Goal: Contribute content

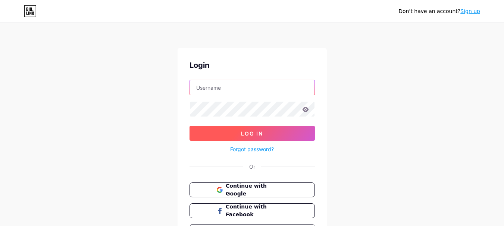
type input "drmohanrangaswamy"
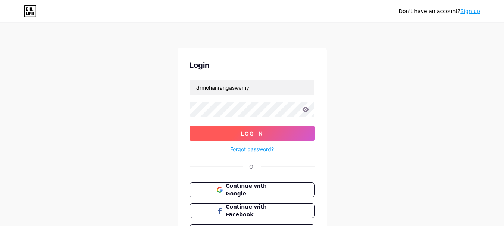
click at [283, 133] on button "Log In" at bounding box center [251, 133] width 125 height 15
click at [281, 134] on button "Log In" at bounding box center [251, 133] width 125 height 15
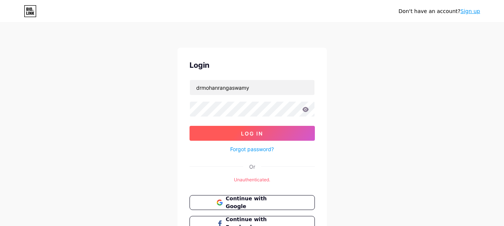
click at [269, 137] on button "Log In" at bounding box center [251, 133] width 125 height 15
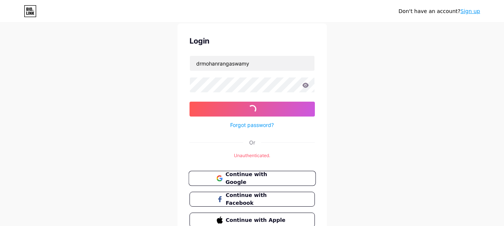
scroll to position [37, 0]
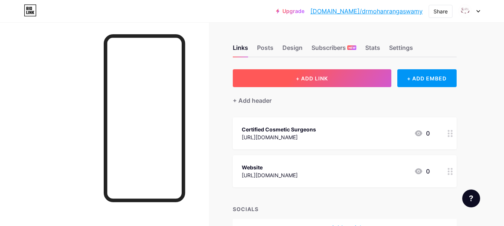
click at [322, 86] on button "+ ADD LINK" at bounding box center [312, 78] width 158 height 18
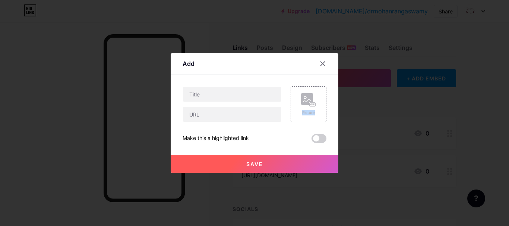
click at [322, 86] on div "Content YouTube Play YouTube video without leaving your page. ADD Vimeo Play Vi…" at bounding box center [255, 109] width 144 height 69
click at [191, 91] on input "text" at bounding box center [232, 94] width 98 height 15
paste input "[MEDICAL_DATA] [GEOGRAPHIC_DATA]"
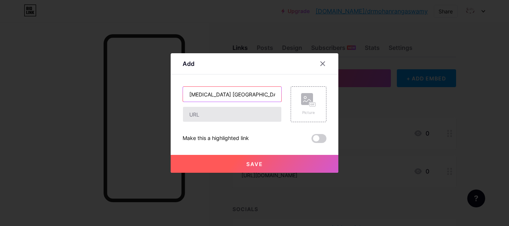
type input "[MEDICAL_DATA] [GEOGRAPHIC_DATA]"
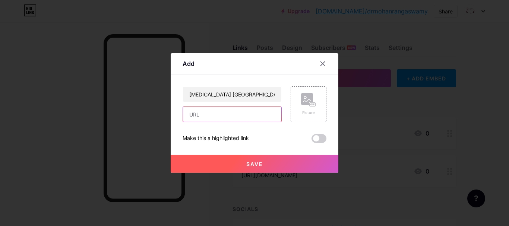
click at [207, 111] on input "text" at bounding box center [232, 114] width 98 height 15
paste input "[URL][DOMAIN_NAME][MEDICAL_DATA]"
type input "[URL][DOMAIN_NAME][MEDICAL_DATA]"
click at [319, 140] on span at bounding box center [319, 138] width 15 height 9
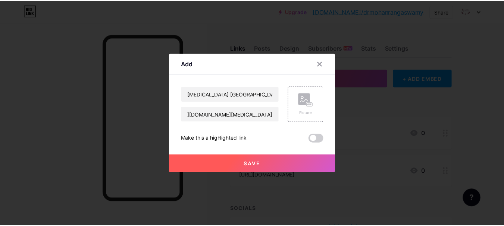
scroll to position [0, 0]
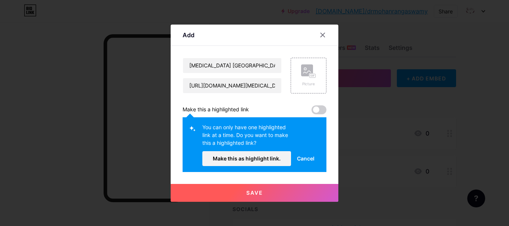
click at [266, 165] on button "Make this as highlight link." at bounding box center [246, 158] width 89 height 15
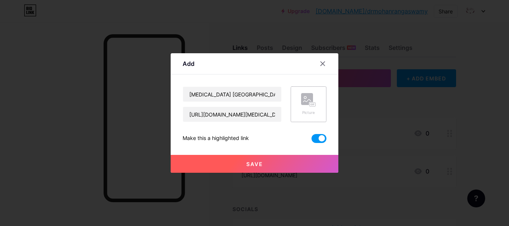
click at [310, 96] on rect at bounding box center [307, 99] width 12 height 12
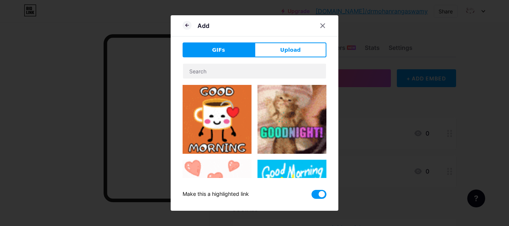
drag, startPoint x: 293, startPoint y: 44, endPoint x: 281, endPoint y: 49, distance: 13.0
click at [294, 43] on button "Upload" at bounding box center [291, 50] width 72 height 15
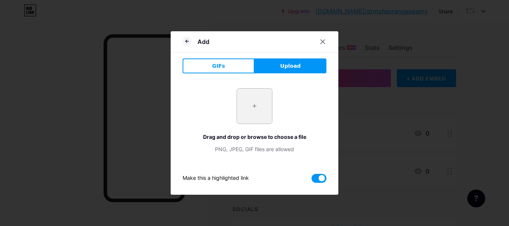
click at [241, 95] on input "file" at bounding box center [254, 106] width 35 height 35
type input "C:\fakepath\Dr anita logo.jpg"
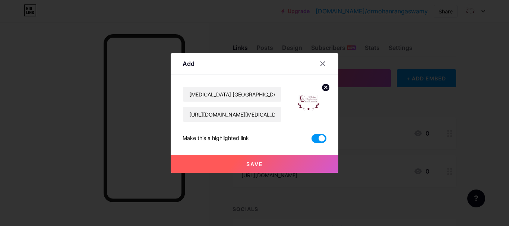
click at [263, 170] on button "Save" at bounding box center [255, 164] width 168 height 18
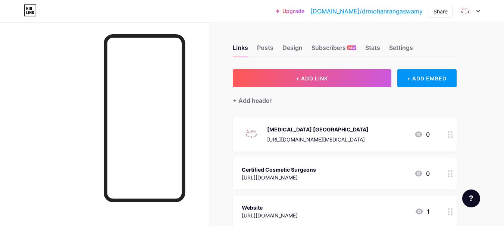
click at [389, 12] on link "[DOMAIN_NAME]/drmohanrangaswamy" at bounding box center [366, 11] width 112 height 9
